Goal: Task Accomplishment & Management: Use online tool/utility

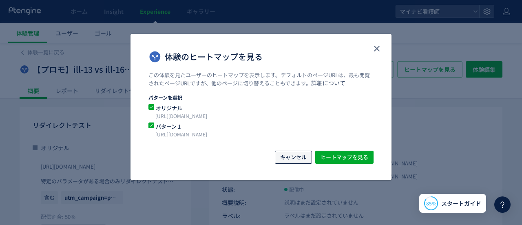
click at [299, 160] on span "キャンセル" at bounding box center [293, 157] width 27 height 13
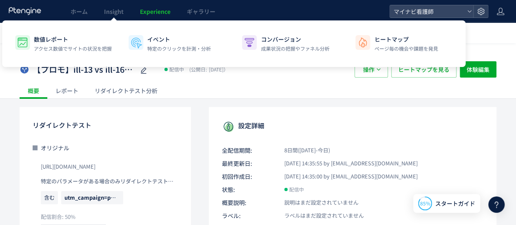
click at [151, 12] on span "Experience" at bounding box center [155, 11] width 31 height 8
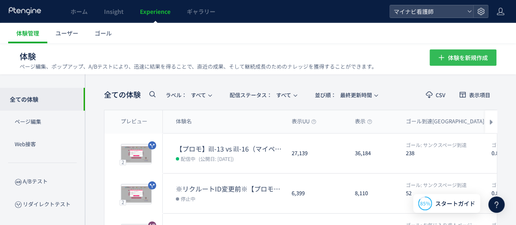
click at [451, 57] on span "体験を新規作成" at bounding box center [468, 57] width 40 height 16
